Goal: Check status: Check status

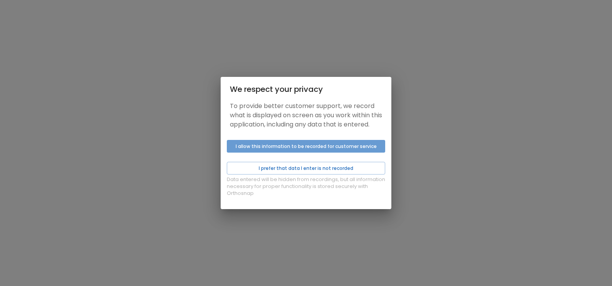
click at [281, 151] on button "I allow this information to be recorded for customer service" at bounding box center [306, 146] width 158 height 13
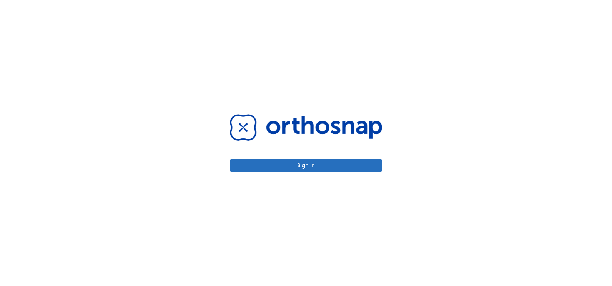
click at [342, 166] on button "Sign in" at bounding box center [306, 165] width 152 height 13
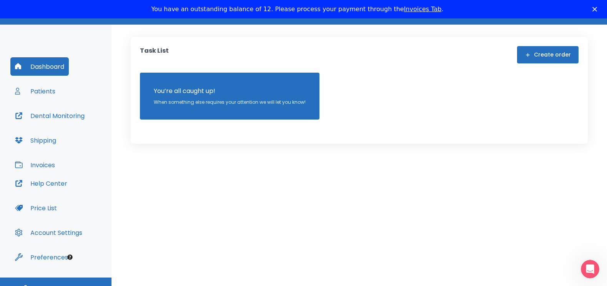
scroll to position [35, 0]
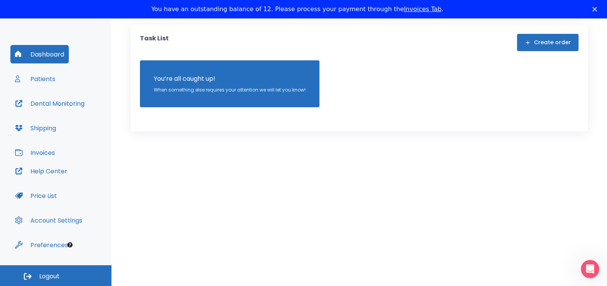
click at [38, 77] on button "Patients" at bounding box center [35, 79] width 50 height 18
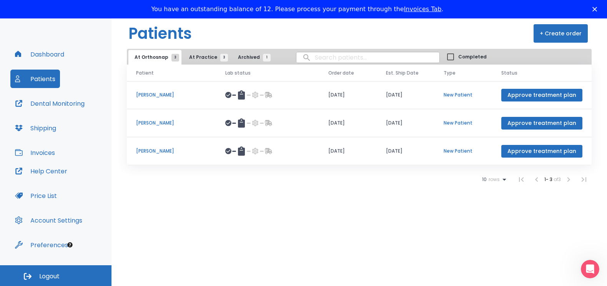
click at [201, 58] on span "At Practice 3" at bounding box center [206, 57] width 35 height 7
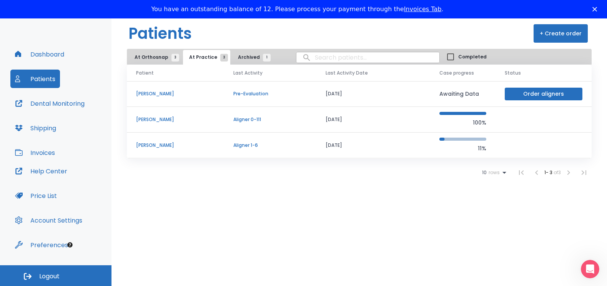
click at [145, 118] on p "[PERSON_NAME]" at bounding box center [175, 119] width 79 height 7
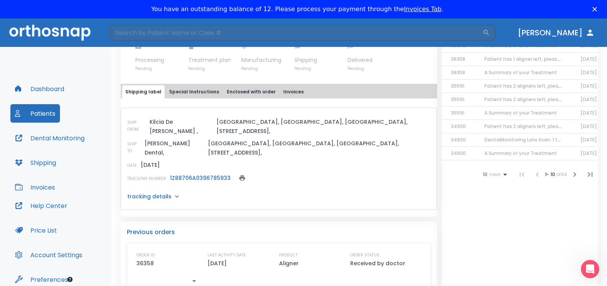
scroll to position [307, 0]
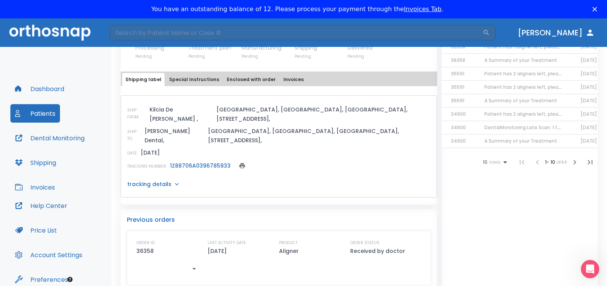
click at [175, 180] on icon at bounding box center [177, 184] width 8 height 8
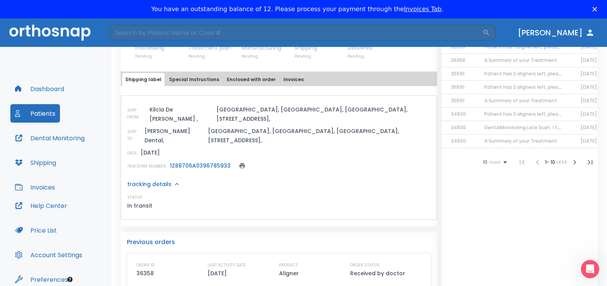
click at [203, 162] on link "1Z88706A0396785933" at bounding box center [200, 166] width 61 height 8
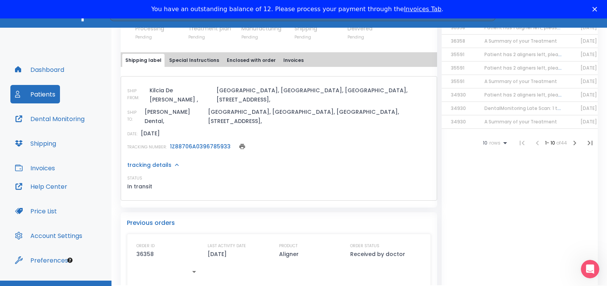
scroll to position [35, 0]
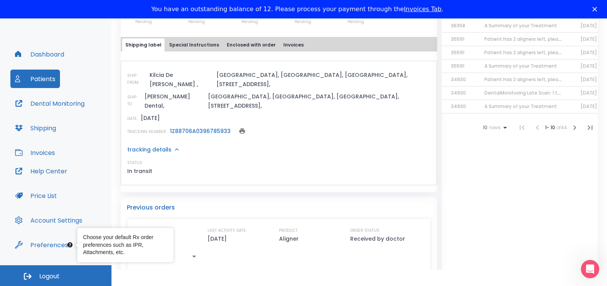
click at [41, 275] on span "Logout" at bounding box center [49, 276] width 20 height 8
